Goal: Transaction & Acquisition: Purchase product/service

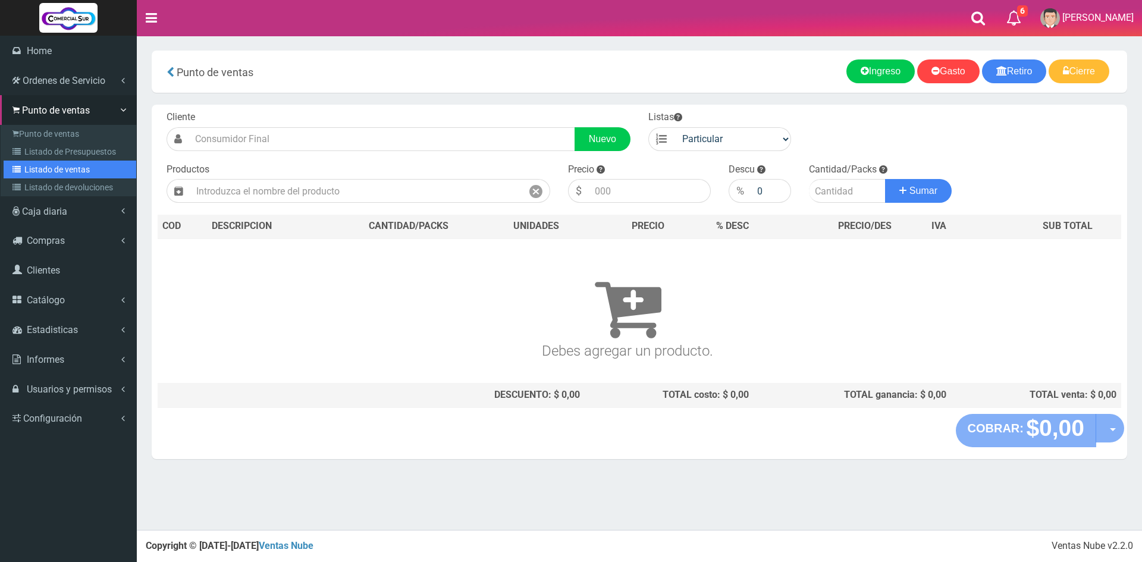
click at [49, 168] on link "Listado de ventas" at bounding box center [70, 170] width 133 height 18
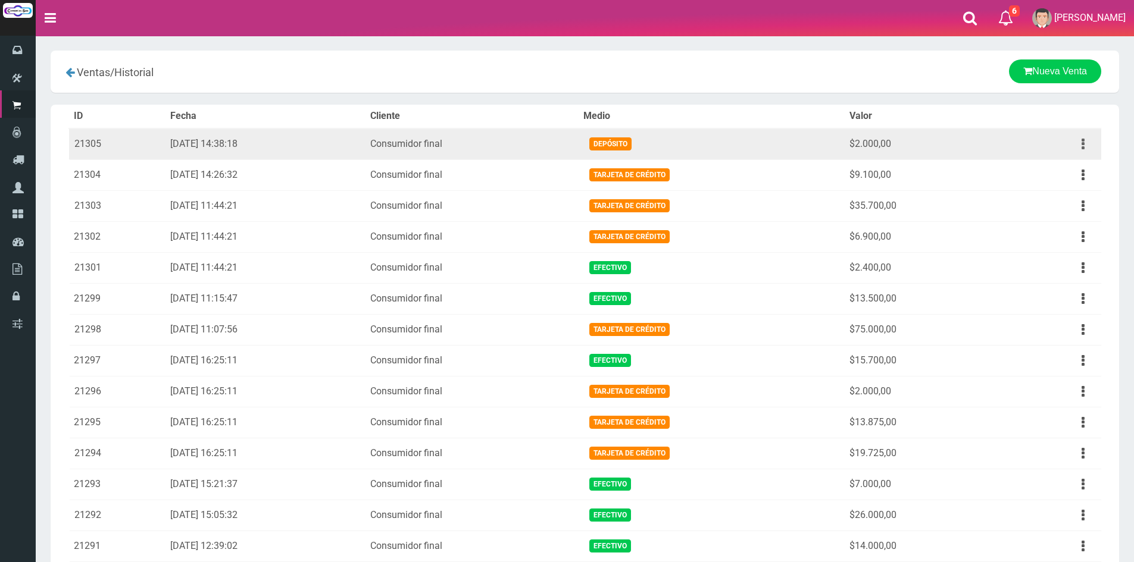
click at [1085, 144] on button "button" at bounding box center [1082, 144] width 27 height 21
click at [1069, 179] on link "Ver" at bounding box center [1048, 173] width 94 height 26
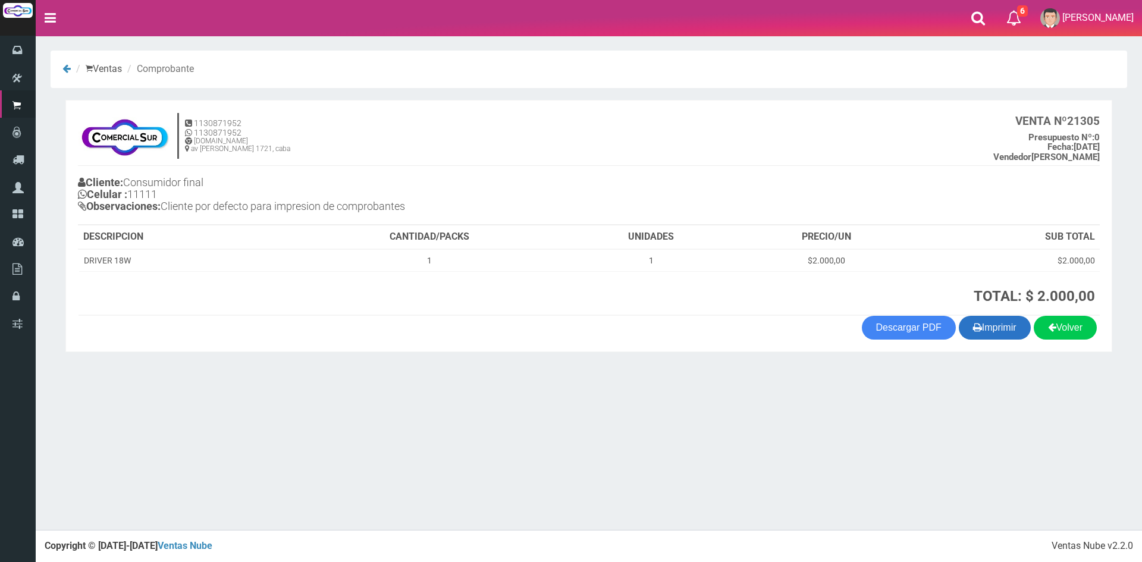
click at [995, 323] on button "Imprimir" at bounding box center [995, 328] width 72 height 24
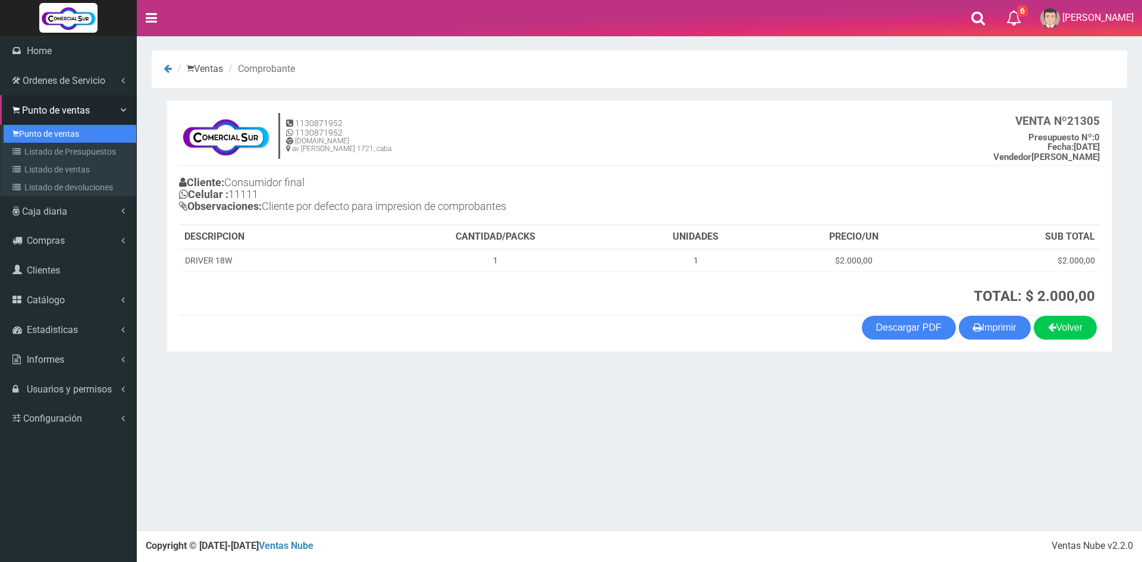
click at [45, 133] on link "Punto de ventas" at bounding box center [70, 134] width 133 height 18
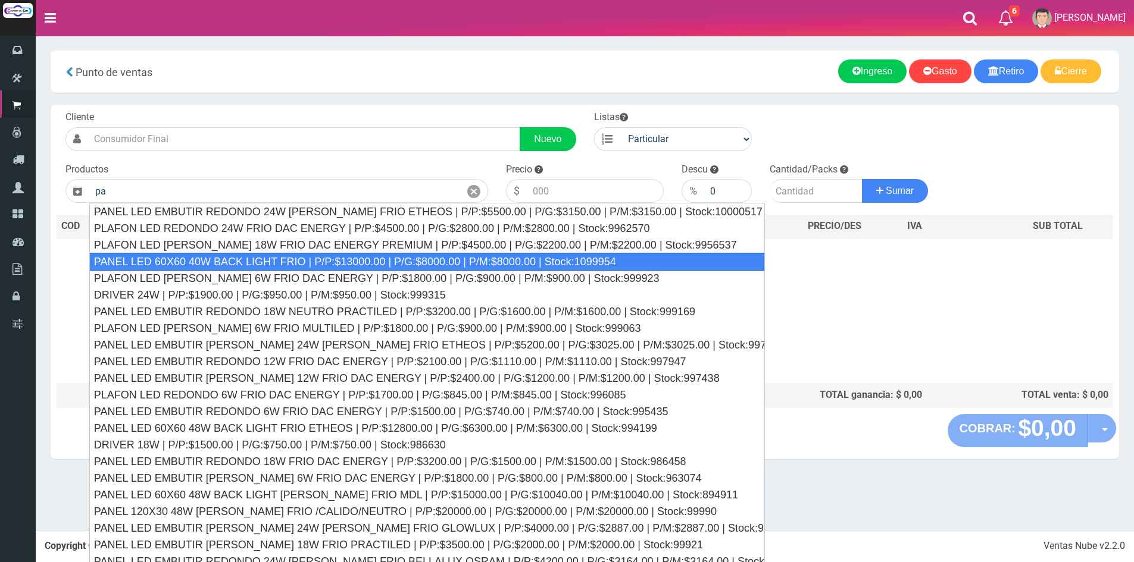
type input "p"
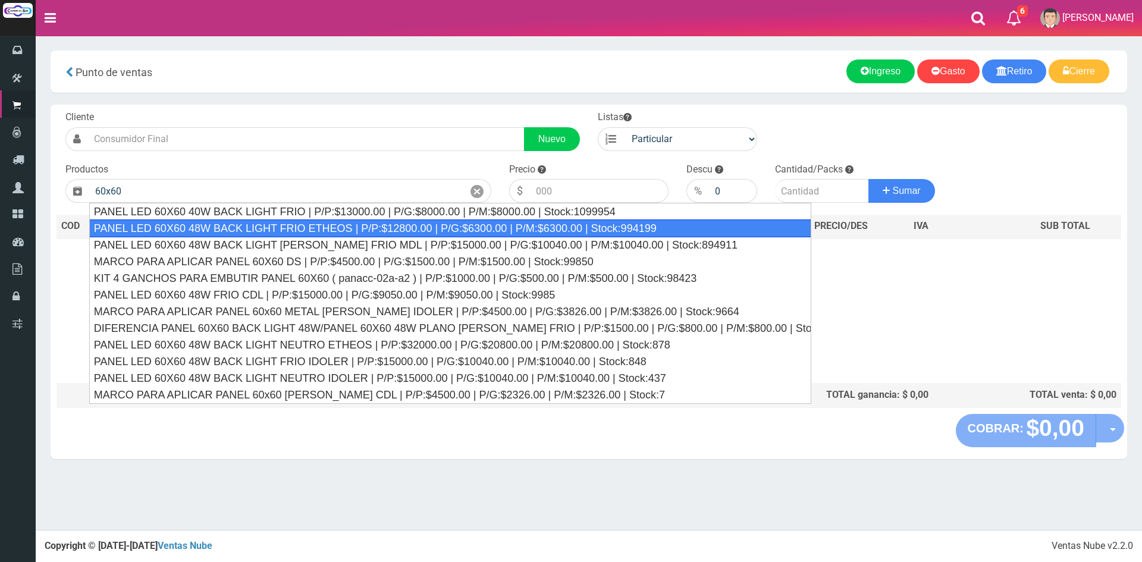
click at [359, 231] on div "PANEL LED 60X60 48W BACK LIGHT FRIO ETHEOS | P/P:$12800.00 | P/G:$6300.00 | P/M…" at bounding box center [450, 229] width 722 height 18
type input "PANEL LED 60X60 48W BACK LIGHT FRIO ETHEOS | P/P:$12800.00 | P/G:$6300.00 | P/M…"
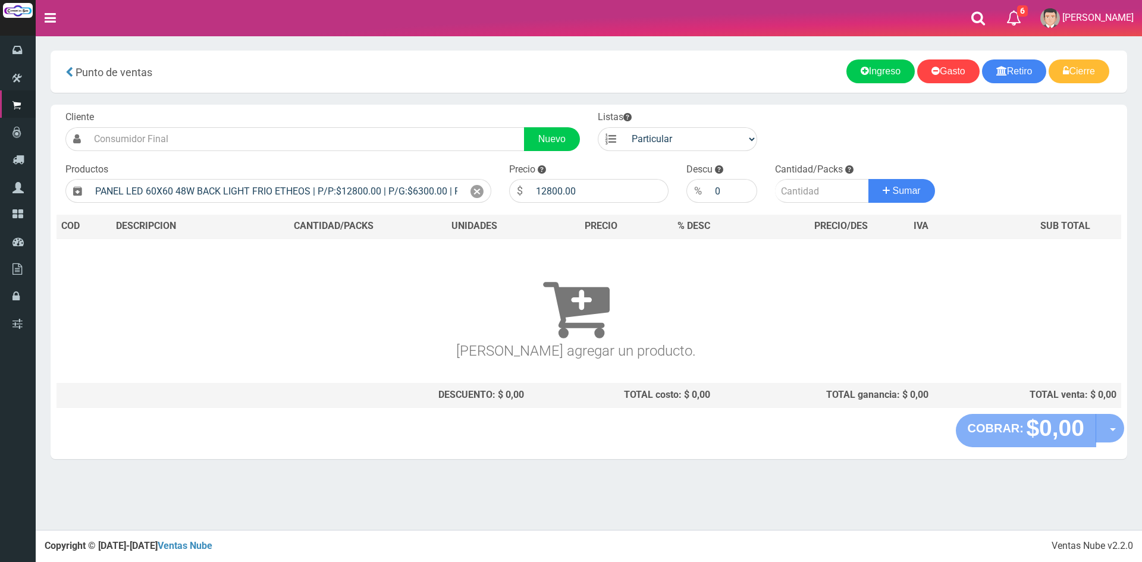
click at [599, 174] on div "Precio $ 12800.00" at bounding box center [588, 183] width 177 height 40
click at [589, 197] on input "12800.00" at bounding box center [599, 191] width 139 height 24
type input "1"
type input "29000"
click at [791, 195] on input "number" at bounding box center [822, 191] width 94 height 24
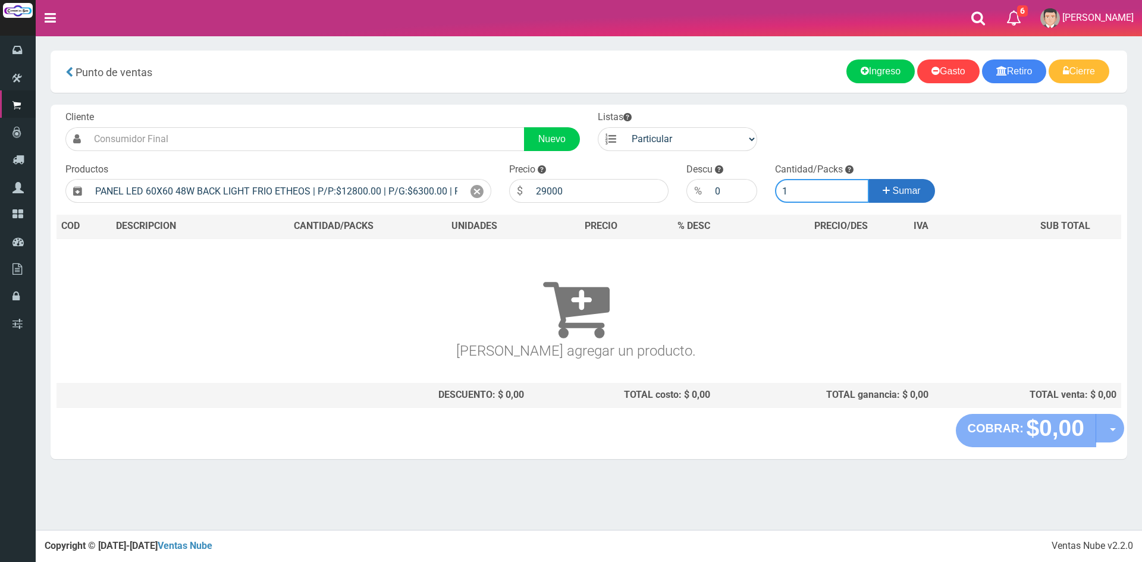
type input "1"
click at [905, 184] on button "Sumar" at bounding box center [902, 191] width 67 height 24
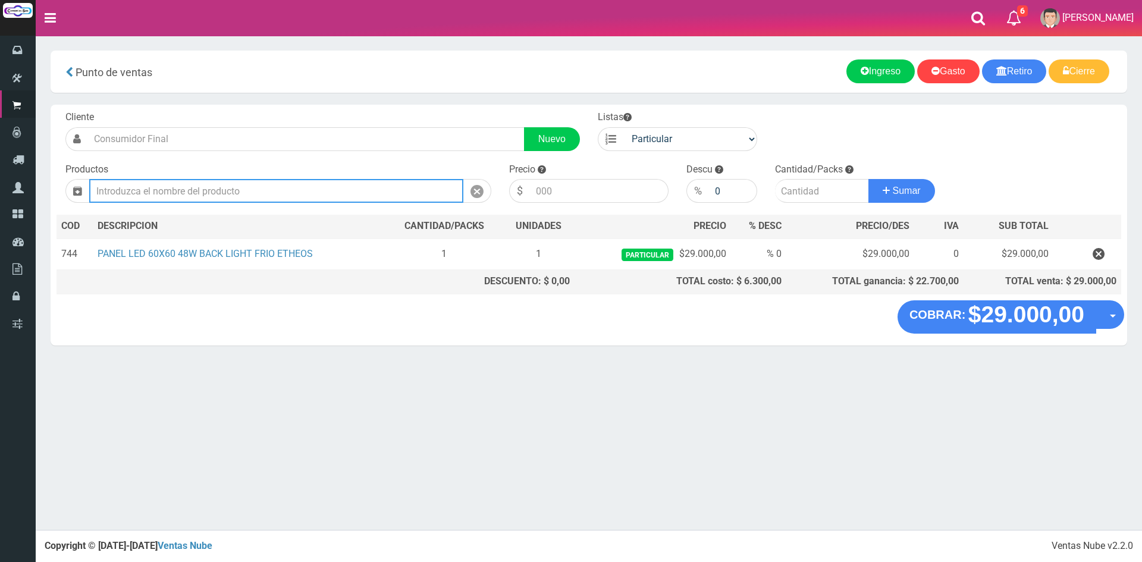
click at [413, 184] on input "text" at bounding box center [276, 191] width 374 height 24
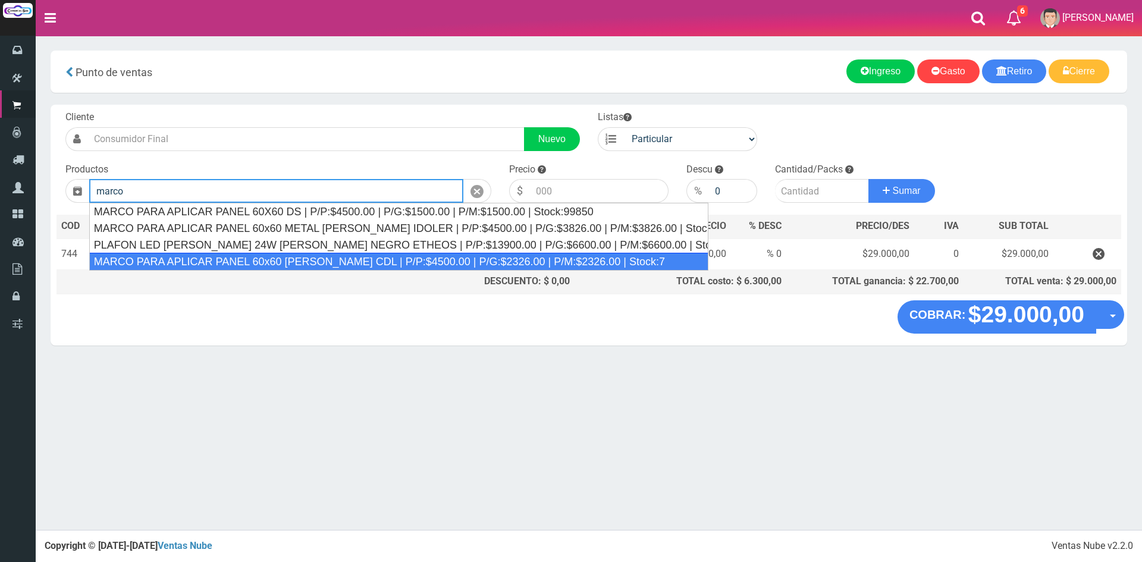
click at [552, 257] on div "MARCO PARA APLICAR PANEL 60x60 BLANCO CDL | P/P:$4500.00 | P/G:$2326.00 | P/M:$…" at bounding box center [398, 262] width 619 height 18
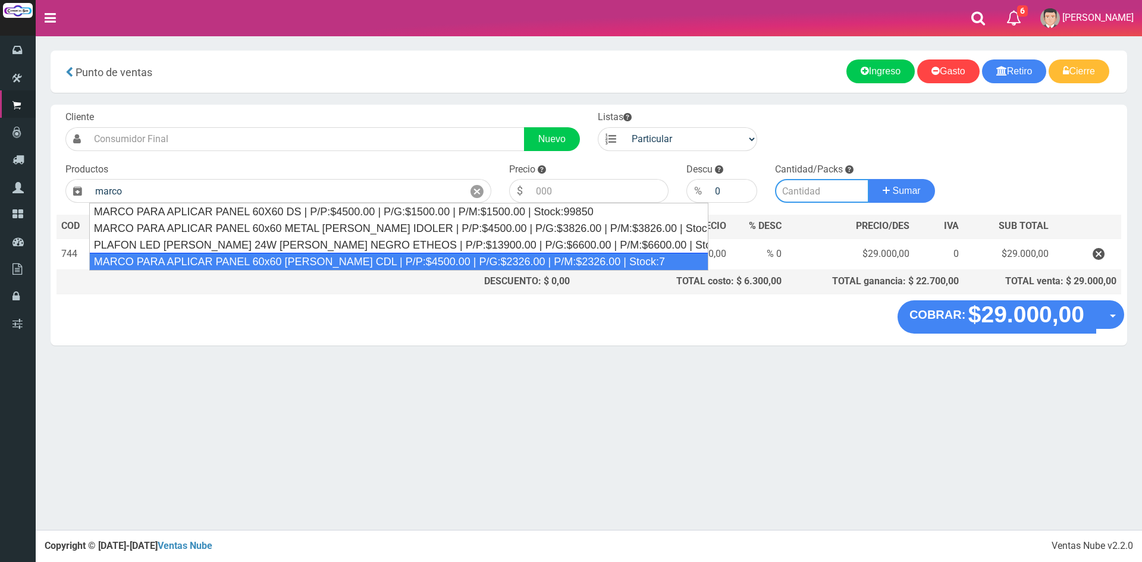
type input "MARCO PARA APLICAR PANEL 60x60 BLANCO CDL | P/P:$4500.00 | P/G:$2326.00 | P/M:$…"
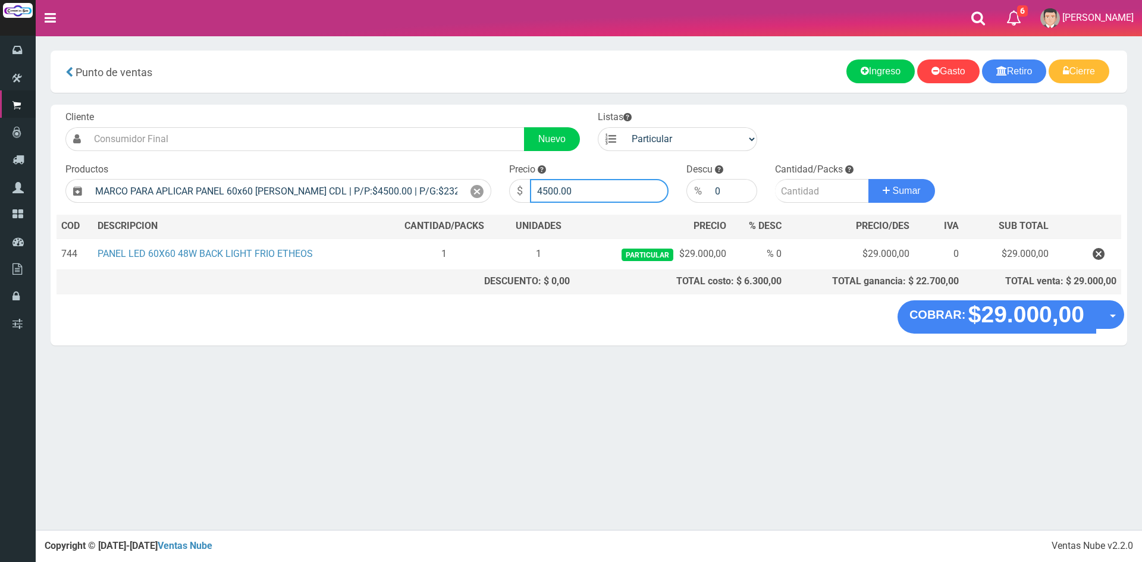
click at [597, 184] on input "4500.00" at bounding box center [599, 191] width 139 height 24
type input "4"
type input "10000"
click at [796, 188] on input "number" at bounding box center [822, 191] width 94 height 24
type input "1"
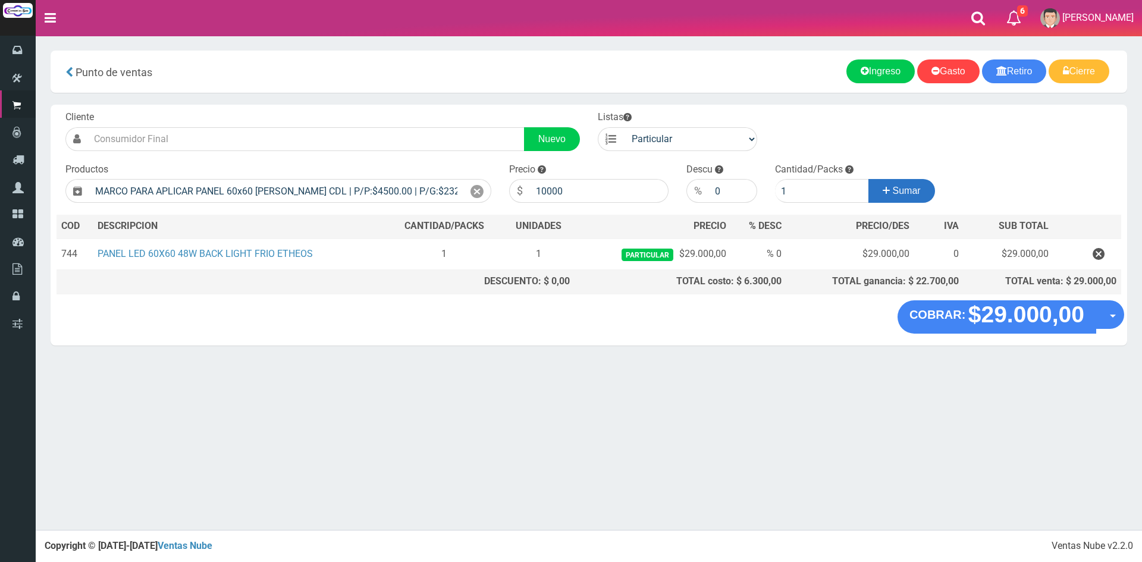
click at [874, 192] on button "Sumar" at bounding box center [902, 191] width 67 height 24
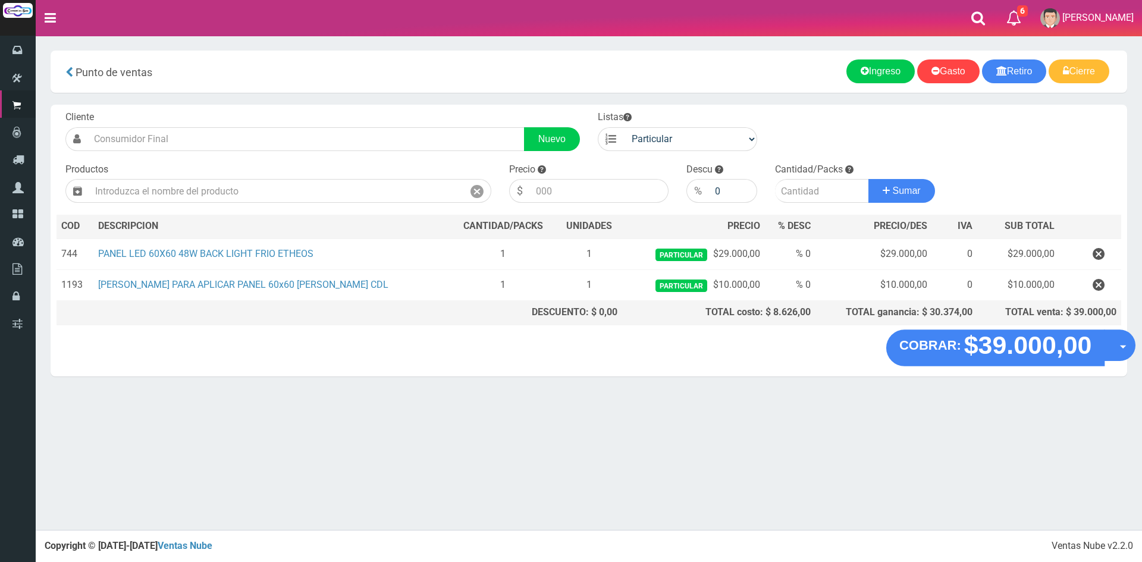
click at [1047, 354] on strong "$39.000,00" at bounding box center [1029, 345] width 128 height 28
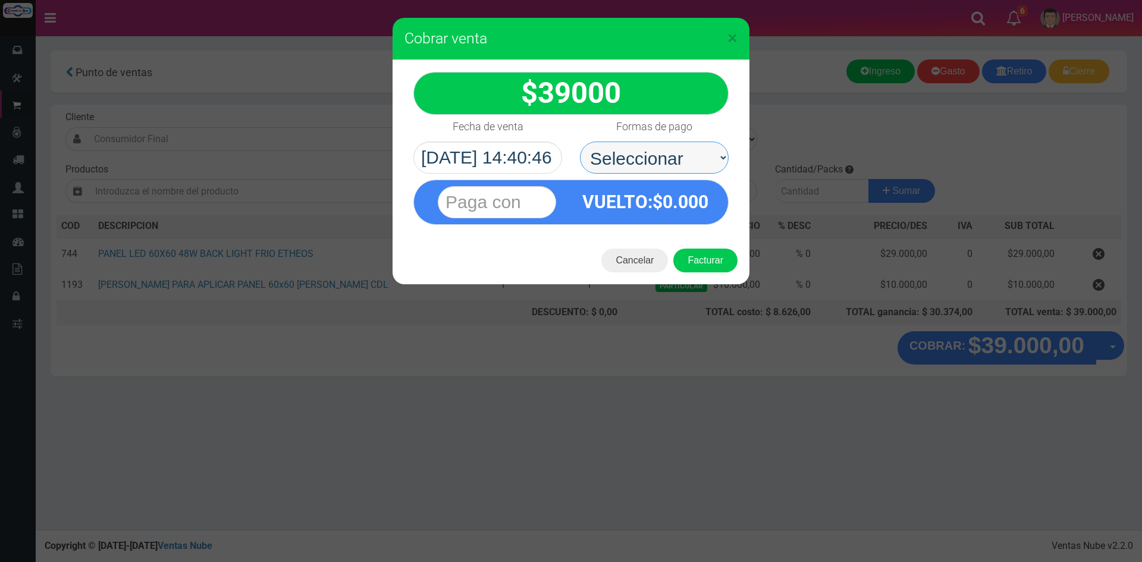
drag, startPoint x: 703, startPoint y: 154, endPoint x: 700, endPoint y: 172, distance: 18.0
click at [703, 154] on select "Seleccionar Efectivo Tarjeta de Crédito Depósito Débito" at bounding box center [654, 158] width 149 height 32
select select "Depósito"
click at [580, 142] on select "Seleccionar Efectivo Tarjeta de Crédito Depósito Débito" at bounding box center [654, 158] width 149 height 32
click at [500, 211] on input "text" at bounding box center [497, 202] width 118 height 32
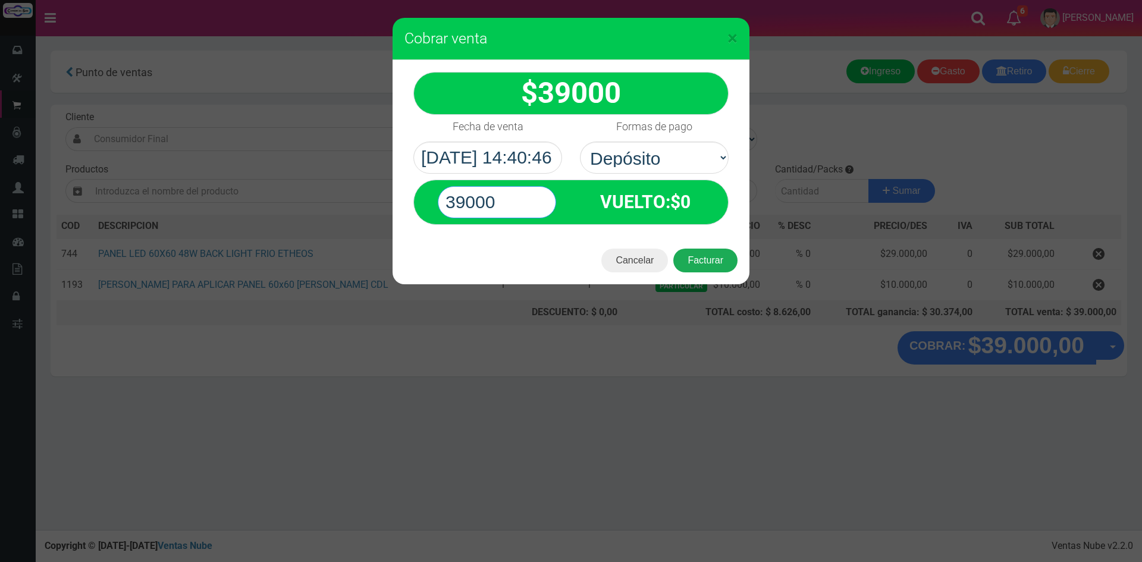
type input "39000"
click at [722, 258] on button "Facturar" at bounding box center [706, 261] width 64 height 24
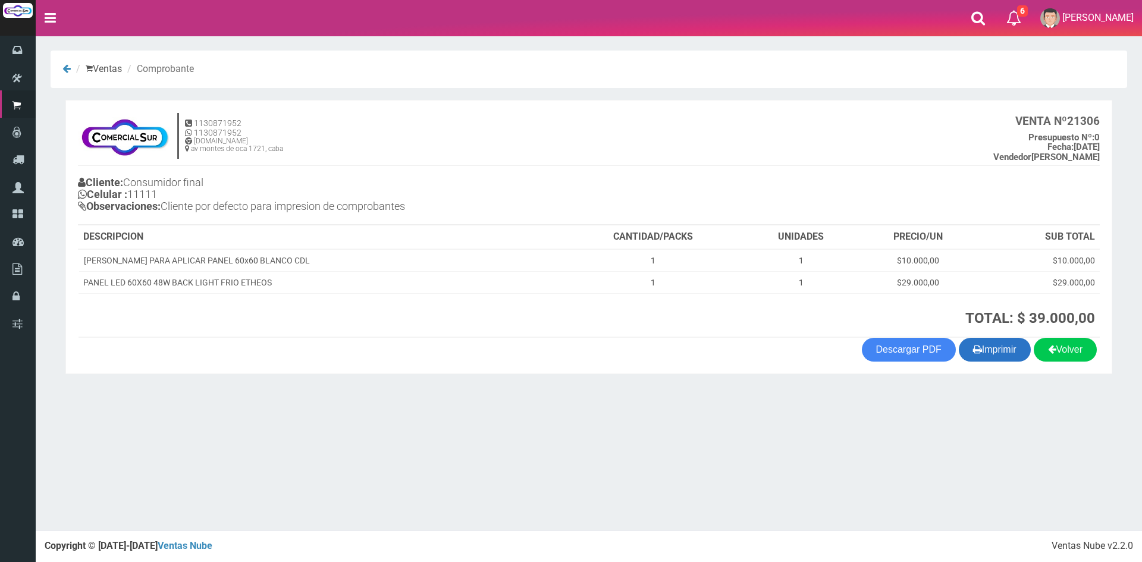
click at [997, 348] on button "Imprimir" at bounding box center [995, 350] width 72 height 24
click at [993, 350] on button "Imprimir" at bounding box center [995, 350] width 72 height 24
